Goal: Information Seeking & Learning: Check status

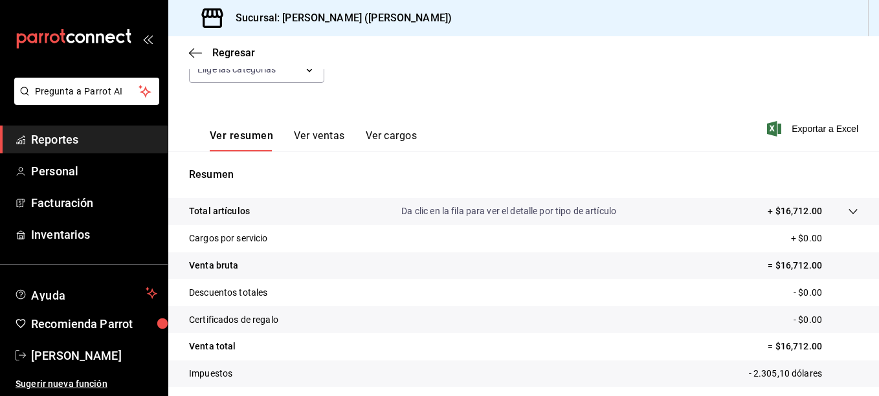
scroll to position [141, 0]
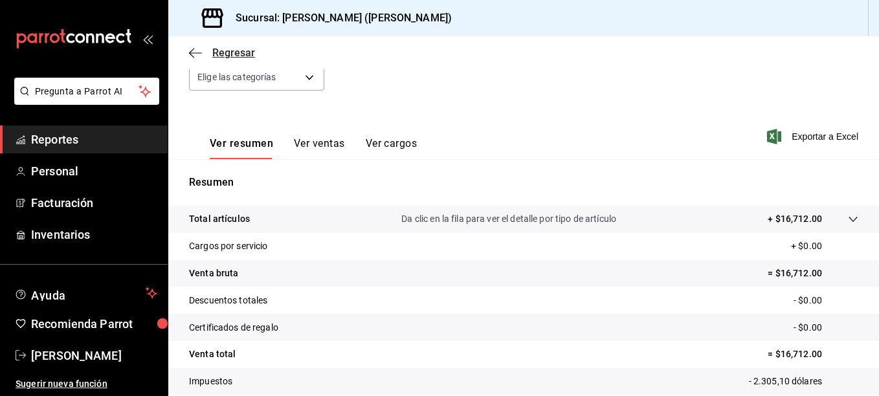
click at [199, 49] on icon "button" at bounding box center [195, 53] width 13 height 12
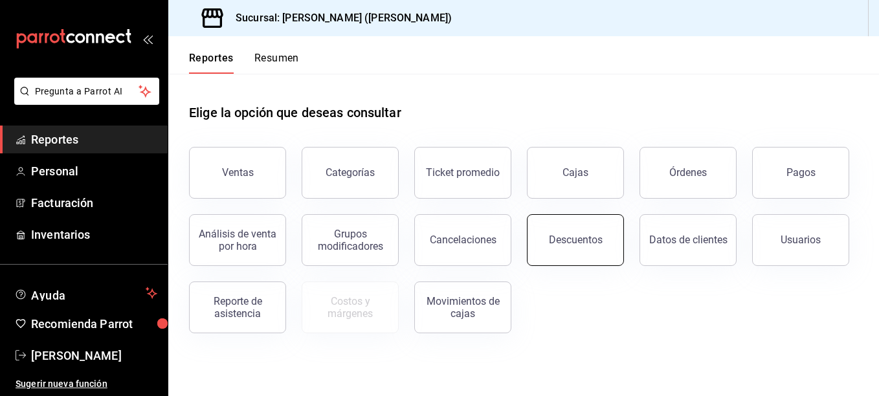
click at [577, 232] on button "Descuentos" at bounding box center [575, 240] width 97 height 52
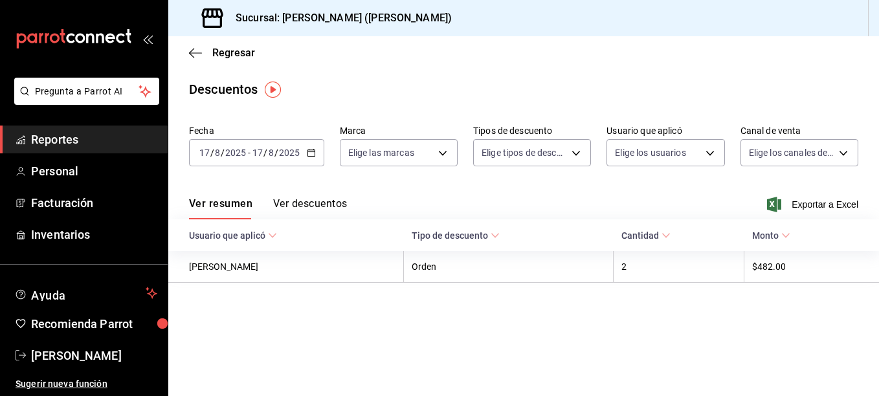
click at [314, 154] on \(Stroke\) "button" at bounding box center [311, 152] width 8 height 7
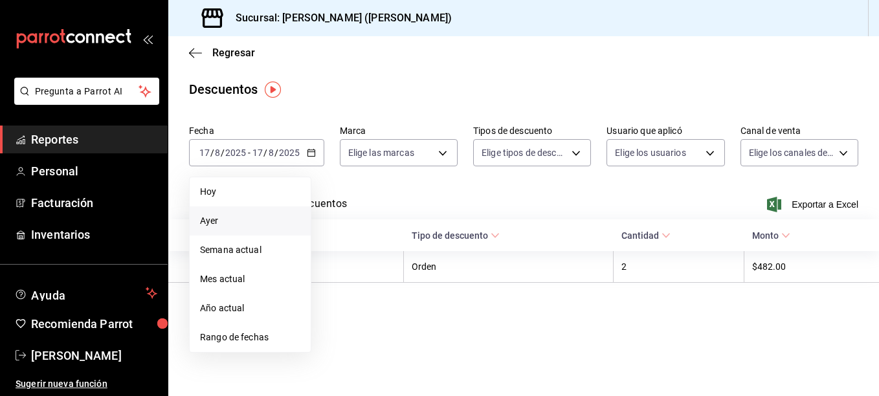
click at [248, 215] on span "Ayer" at bounding box center [250, 221] width 100 height 14
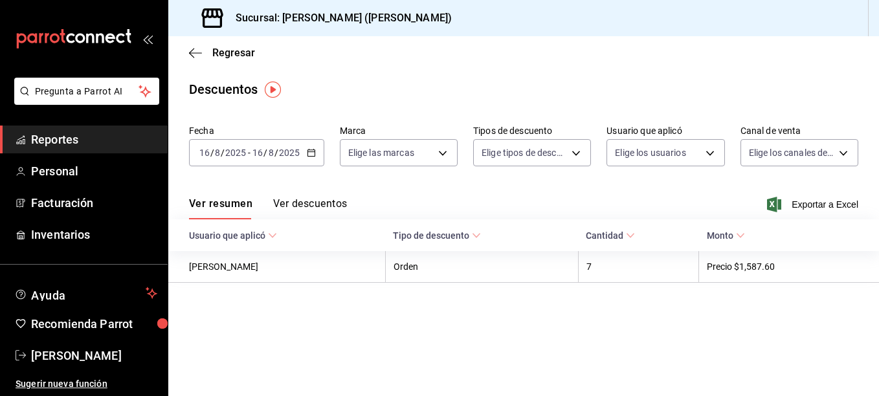
click at [313, 153] on icon "button" at bounding box center [311, 152] width 9 height 9
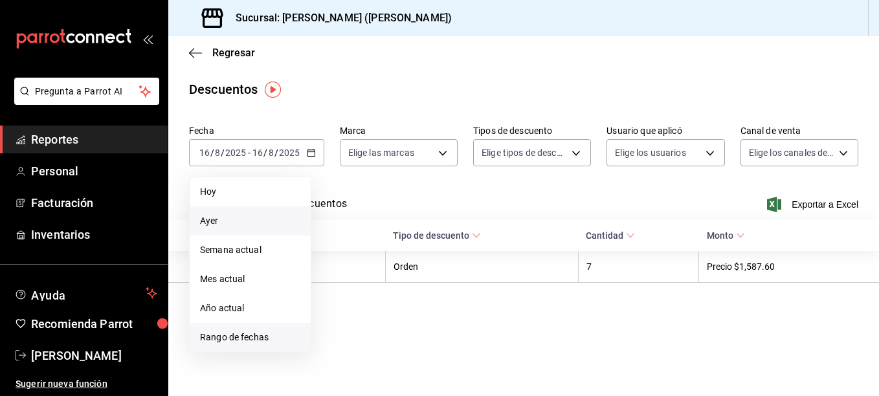
click at [232, 334] on span "Rango de fechas" at bounding box center [250, 338] width 100 height 14
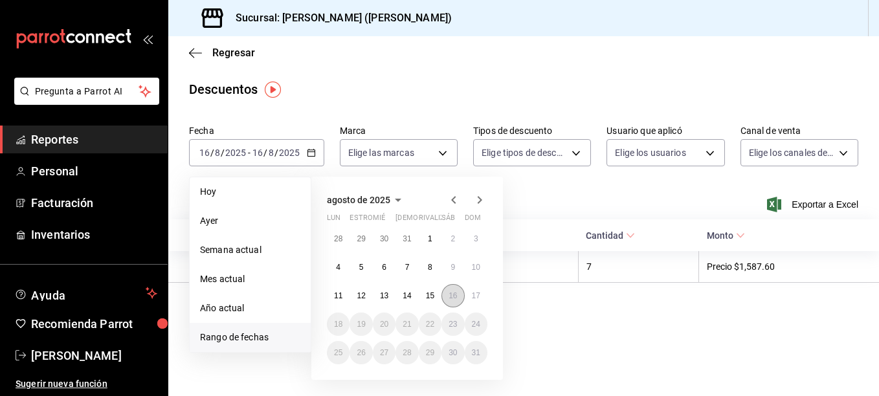
click at [448, 294] on abbr "16" at bounding box center [452, 295] width 8 height 9
click at [479, 296] on abbr "17" at bounding box center [476, 295] width 8 height 9
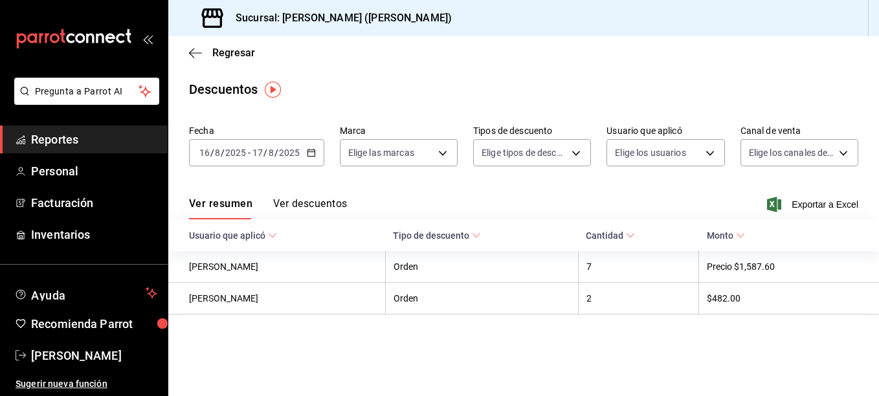
click at [340, 195] on div "Ver resumen Ver descuentos Exportar a Excel" at bounding box center [523, 201] width 711 height 38
click at [332, 201] on button "Ver descuentos" at bounding box center [310, 208] width 74 height 22
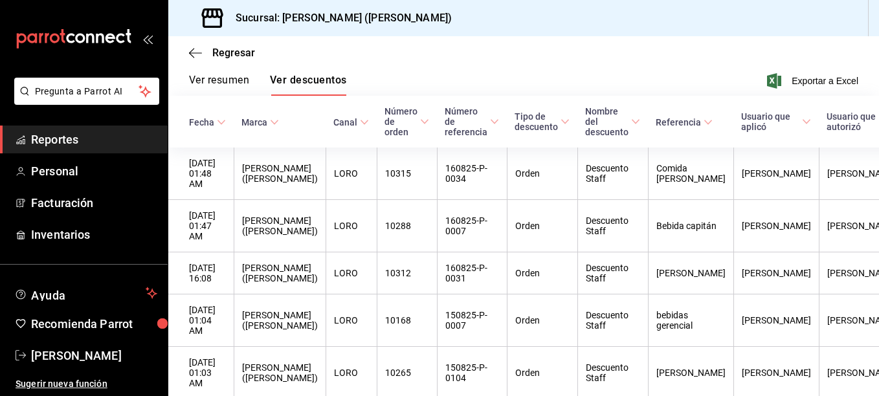
scroll to position [120, 0]
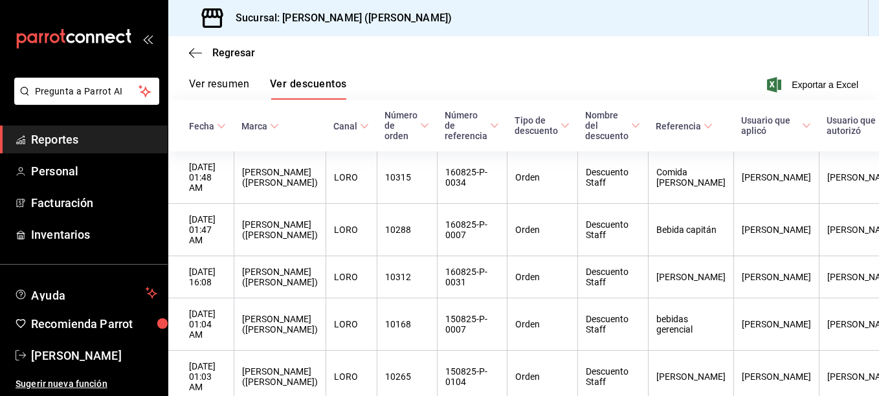
drag, startPoint x: 310, startPoint y: 197, endPoint x: 283, endPoint y: 68, distance: 131.6
click at [283, 68] on div "Regresar" at bounding box center [523, 52] width 711 height 33
